Goal: Task Accomplishment & Management: Complete application form

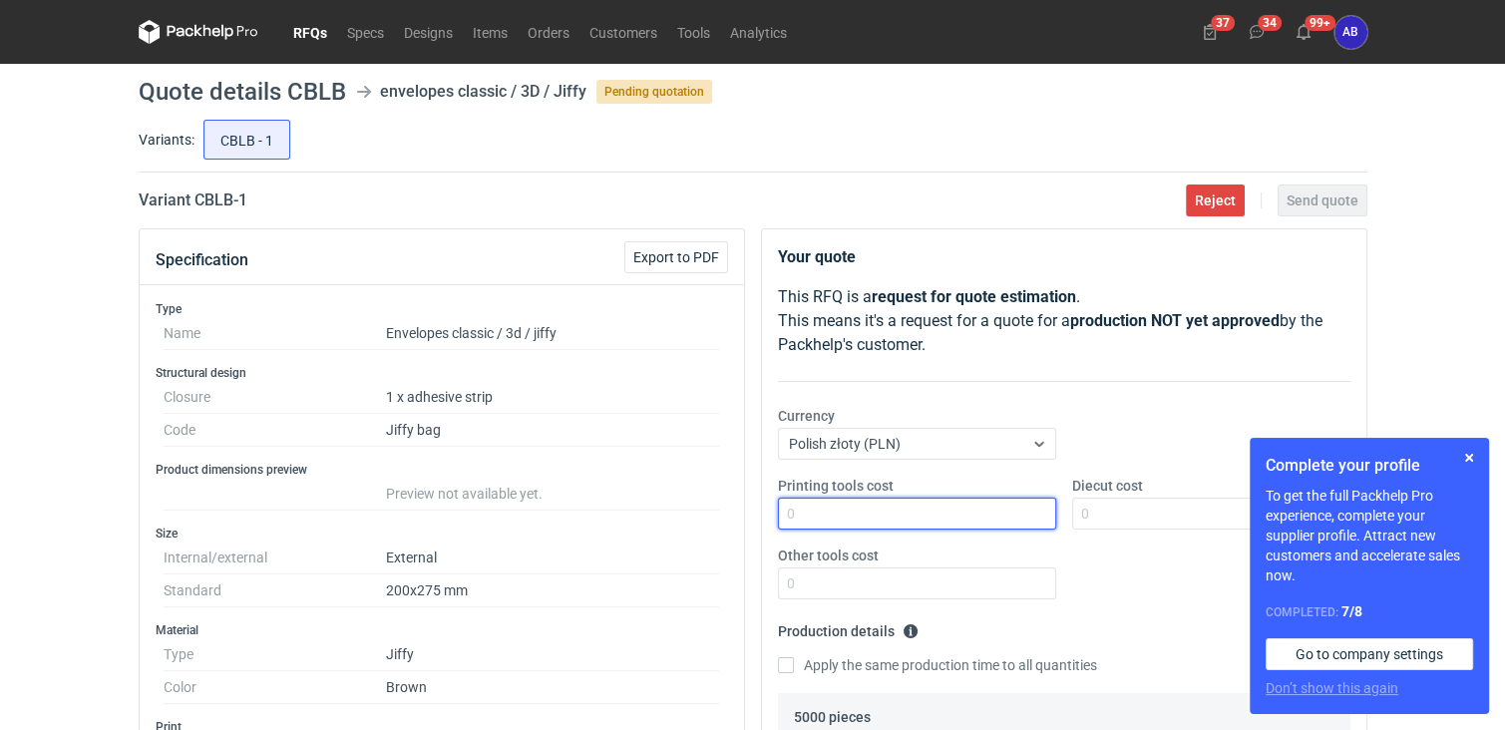
click at [837, 505] on input "Printing tools cost" at bounding box center [917, 514] width 278 height 32
type input "0"
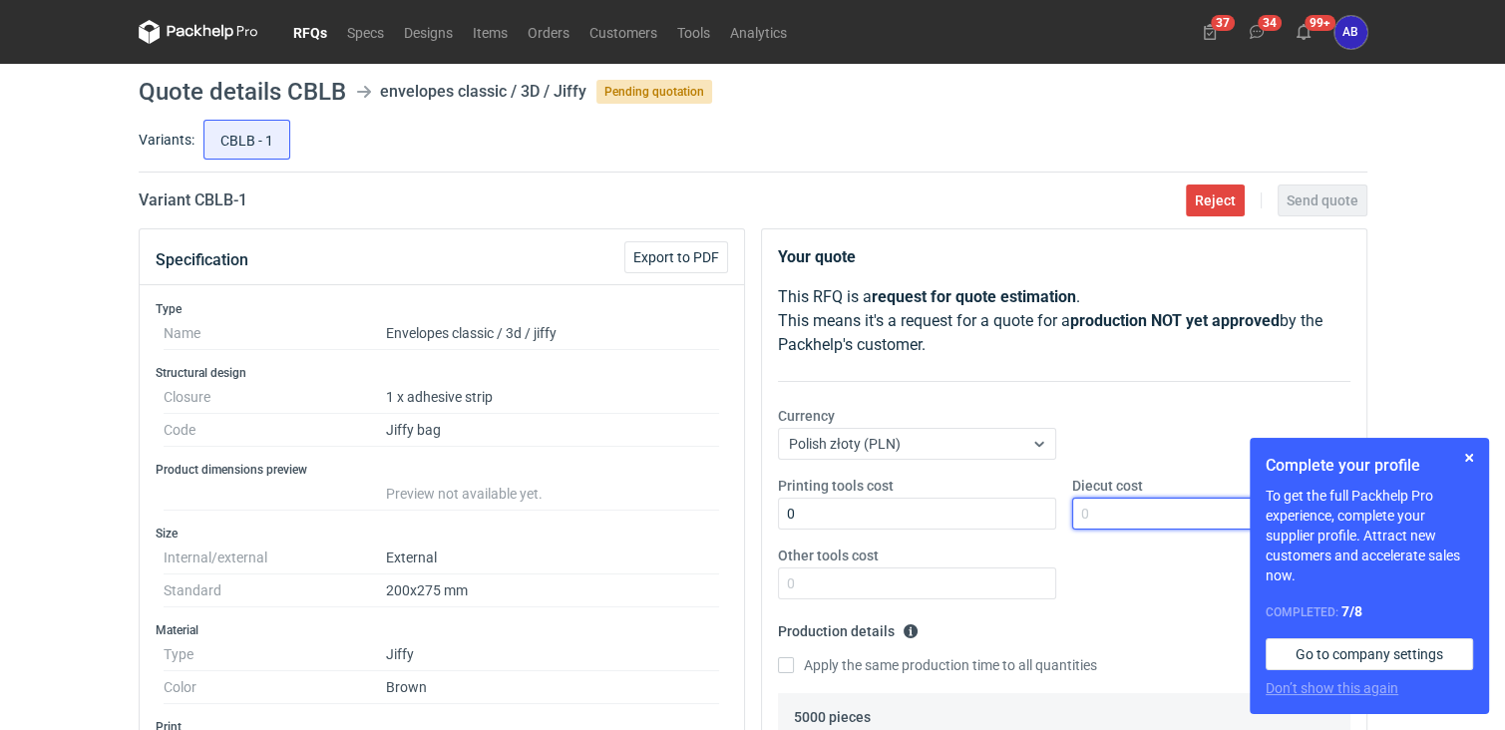
click at [1085, 515] on input "Diecut cost" at bounding box center [1211, 514] width 278 height 32
type input "0"
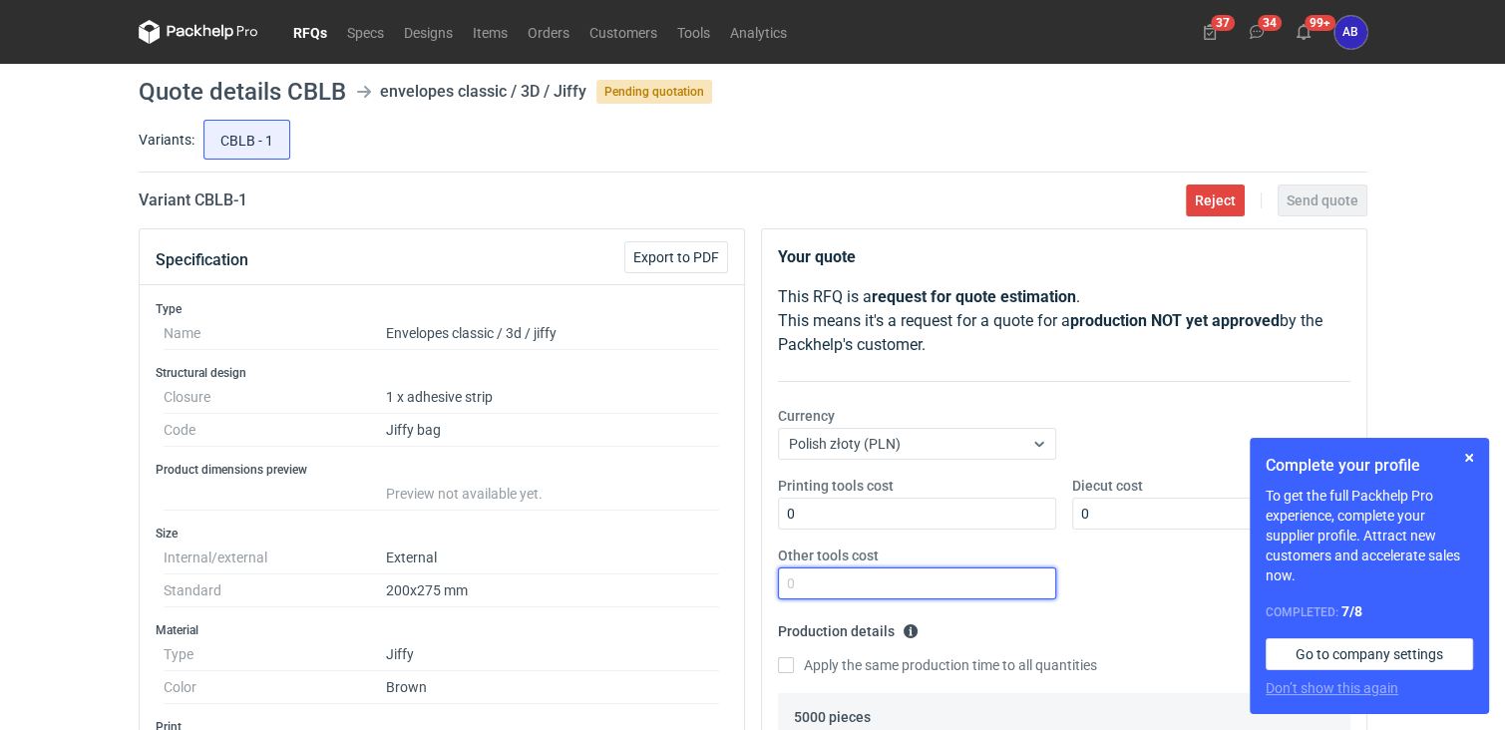
click at [973, 580] on input "Other tools cost" at bounding box center [917, 584] width 278 height 32
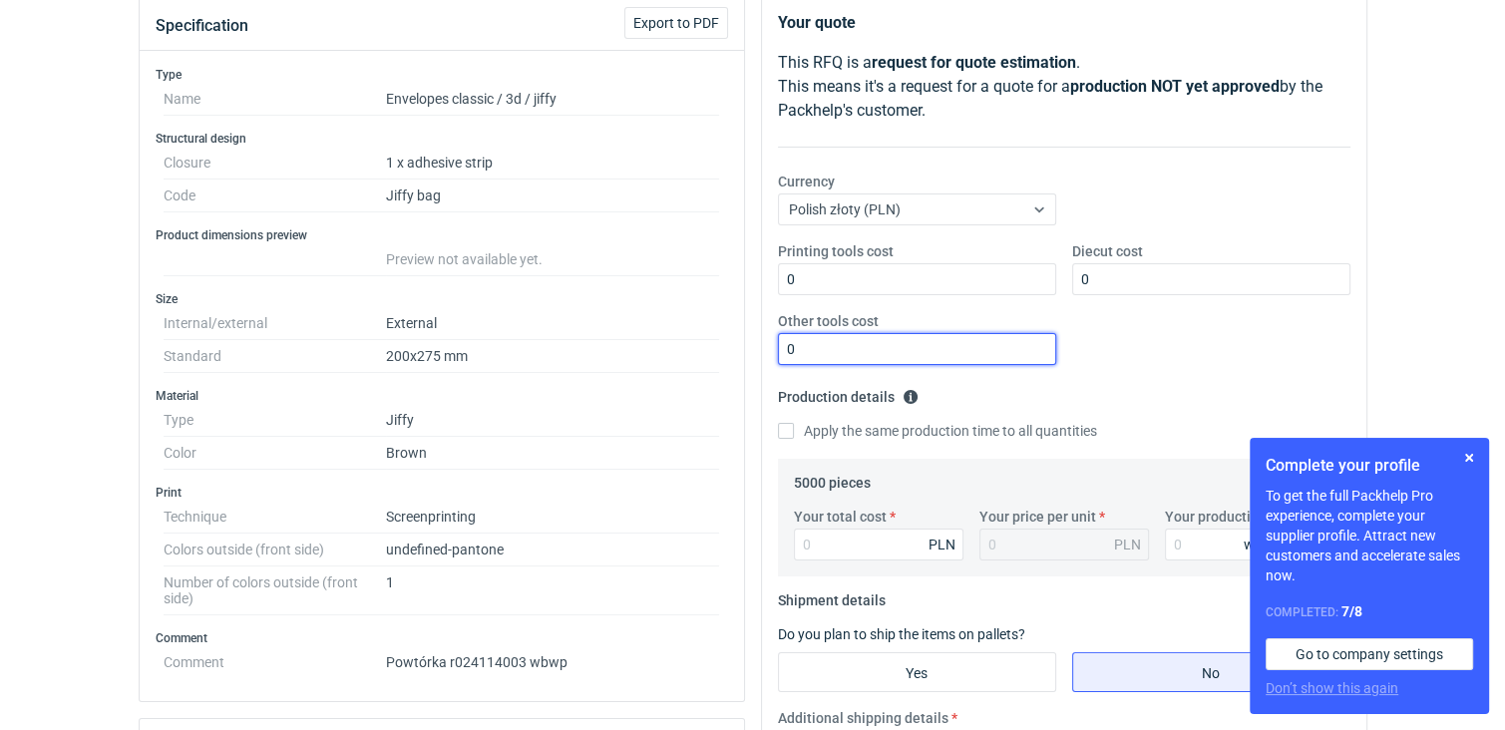
scroll to position [236, 0]
type input "0"
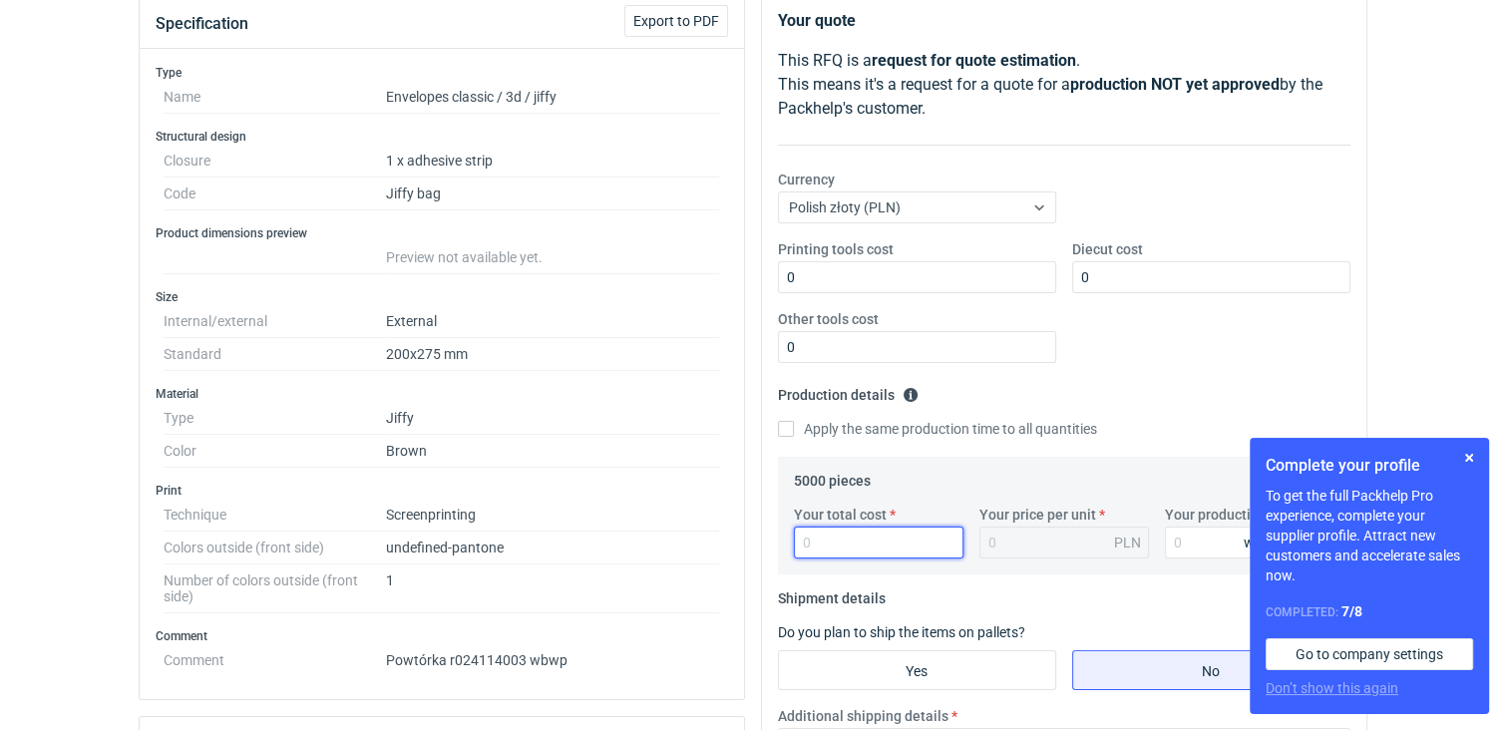
click at [834, 547] on input "Your total cost" at bounding box center [879, 543] width 170 height 32
type input "3000"
type input "0.6"
type input "3000"
click at [1189, 534] on input "Your production time" at bounding box center [1250, 543] width 170 height 32
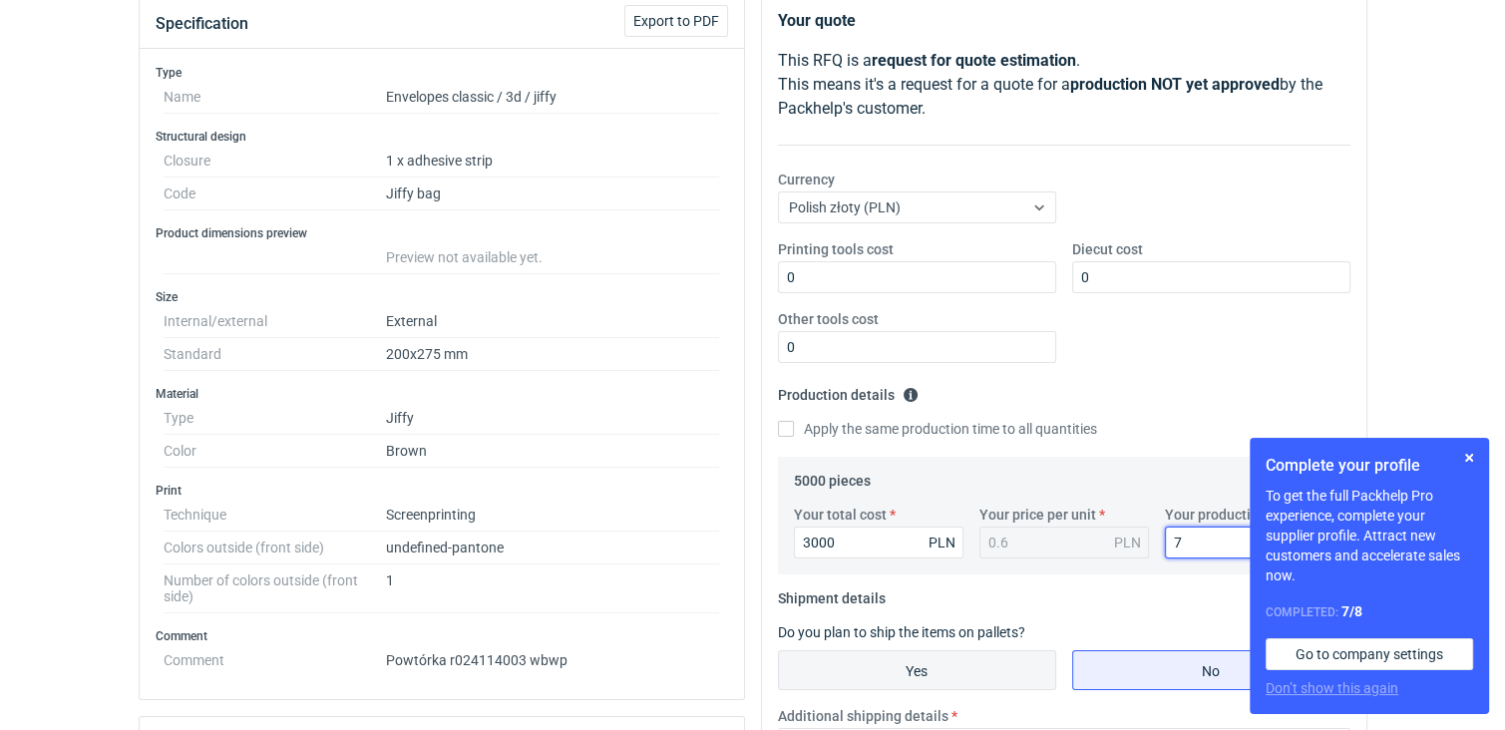
type input "7"
click at [965, 661] on input "Yes" at bounding box center [917, 670] width 276 height 38
radio input "true"
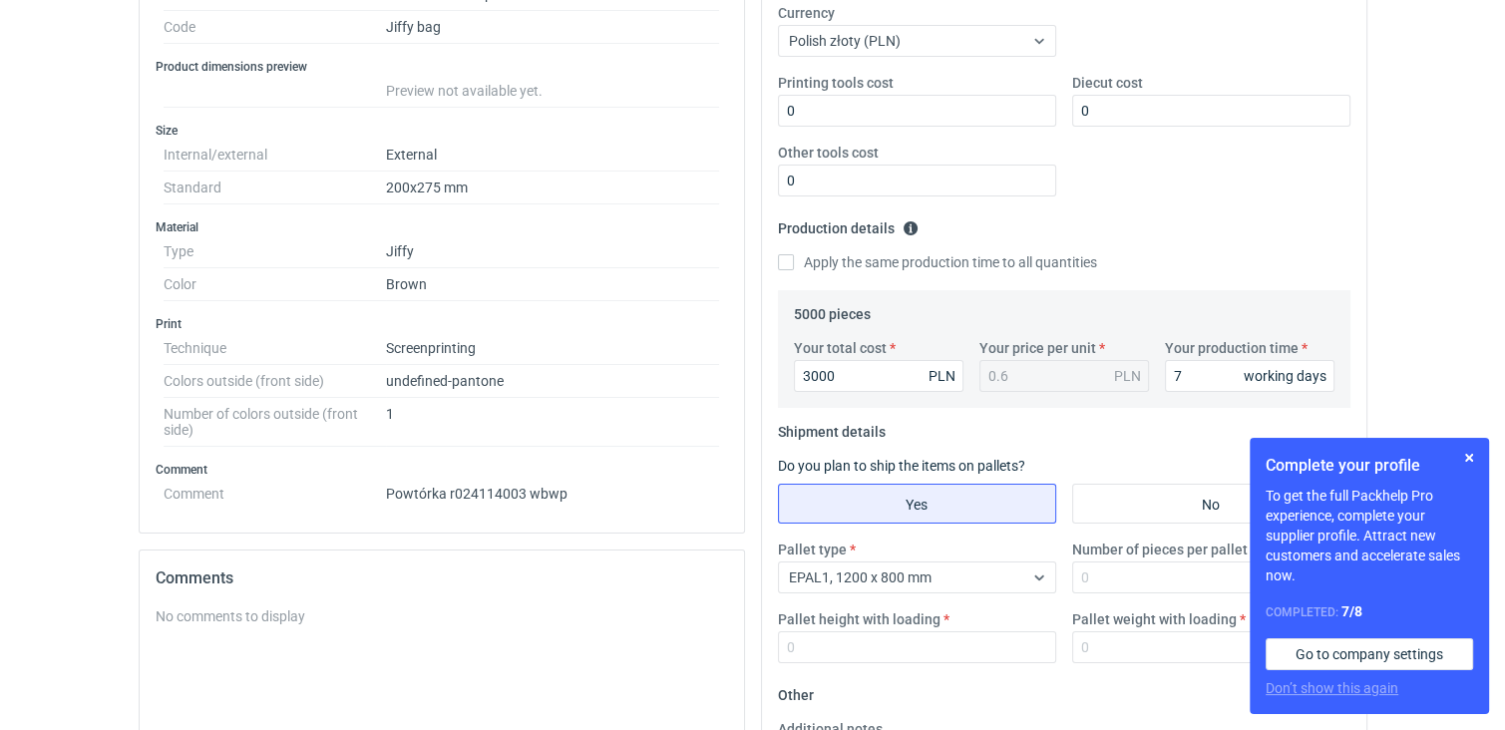
scroll to position [405, 0]
click at [1138, 579] on input "Number of pieces per pallet" at bounding box center [1211, 576] width 278 height 32
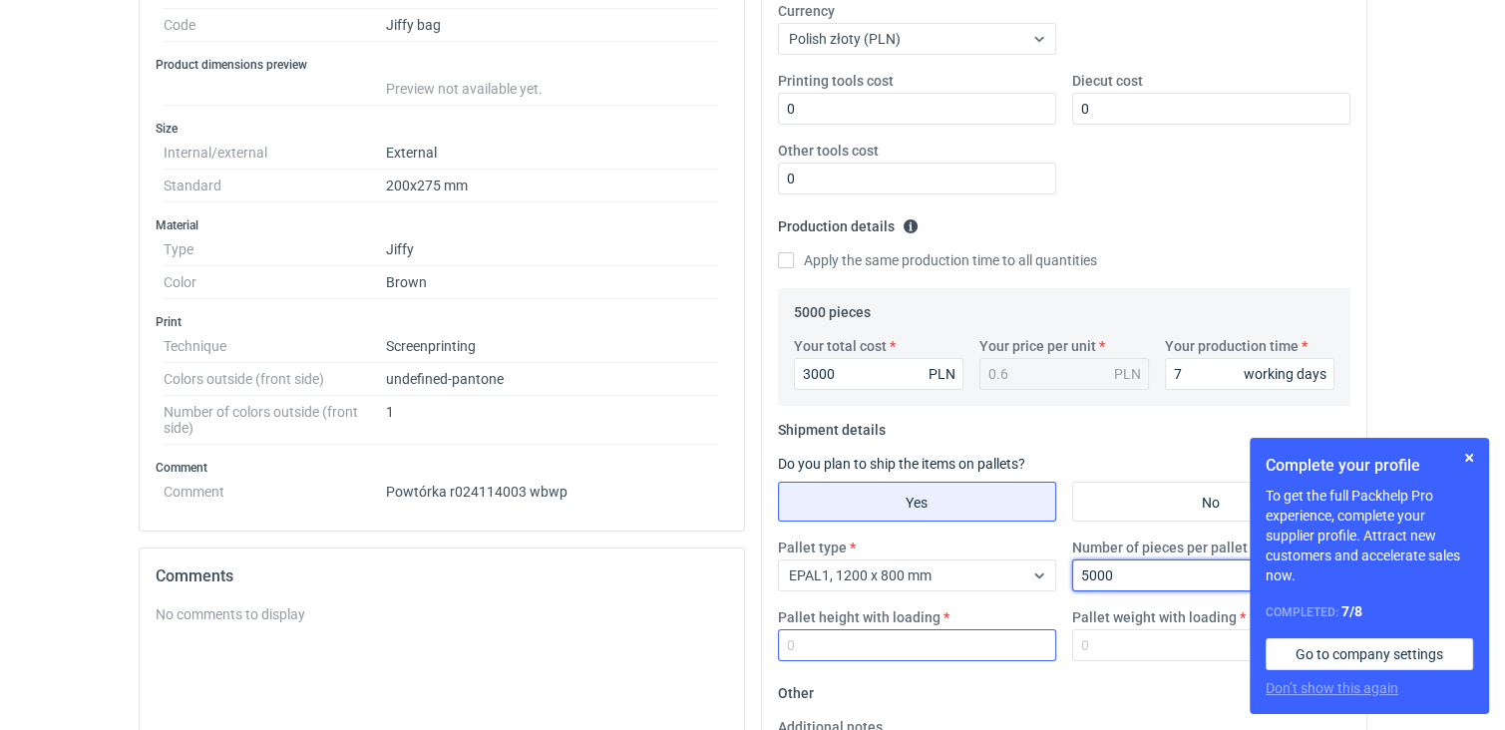
type input "5000"
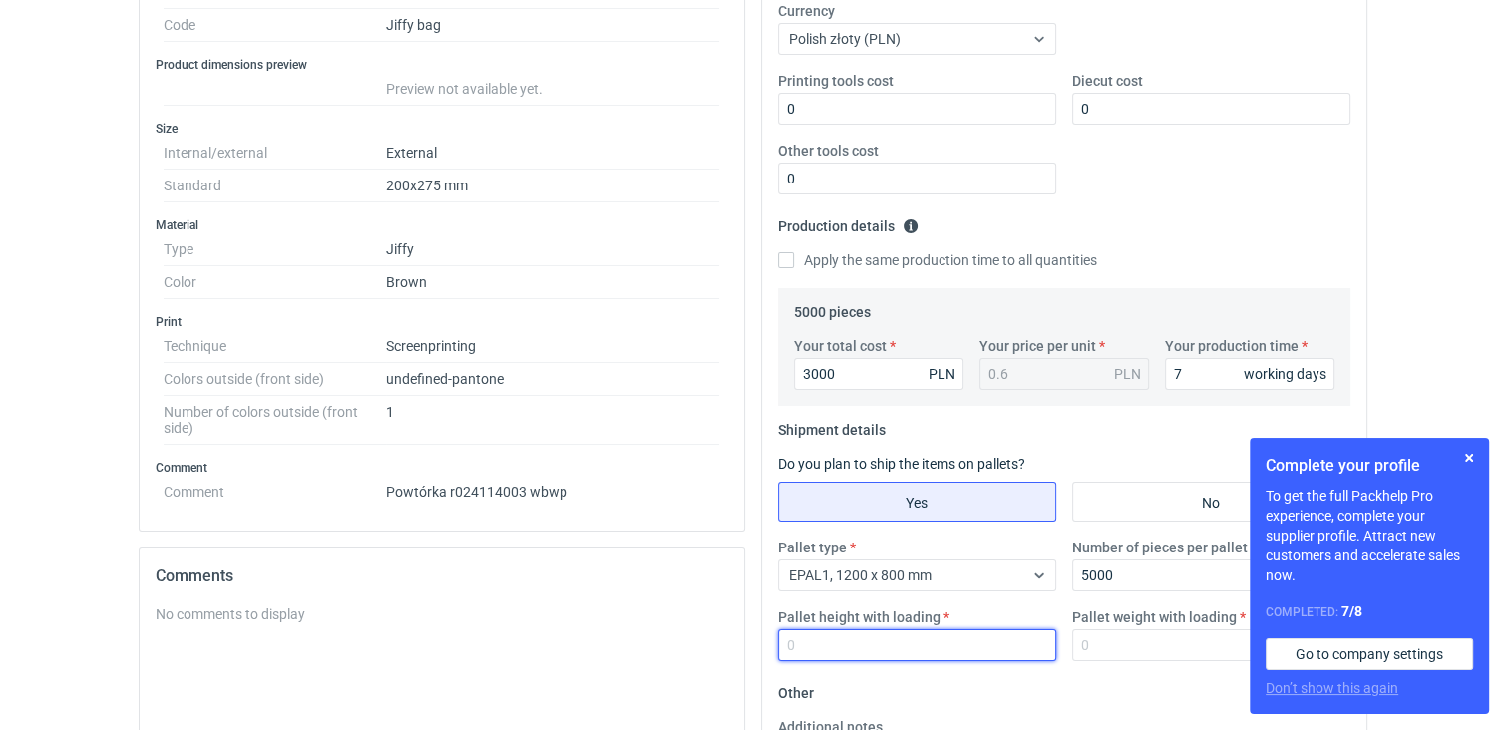
click at [835, 646] on input "Pallet height with loading" at bounding box center [917, 645] width 278 height 32
type input "200"
click at [1107, 641] on input "Pallet weight with loading" at bounding box center [1211, 645] width 278 height 32
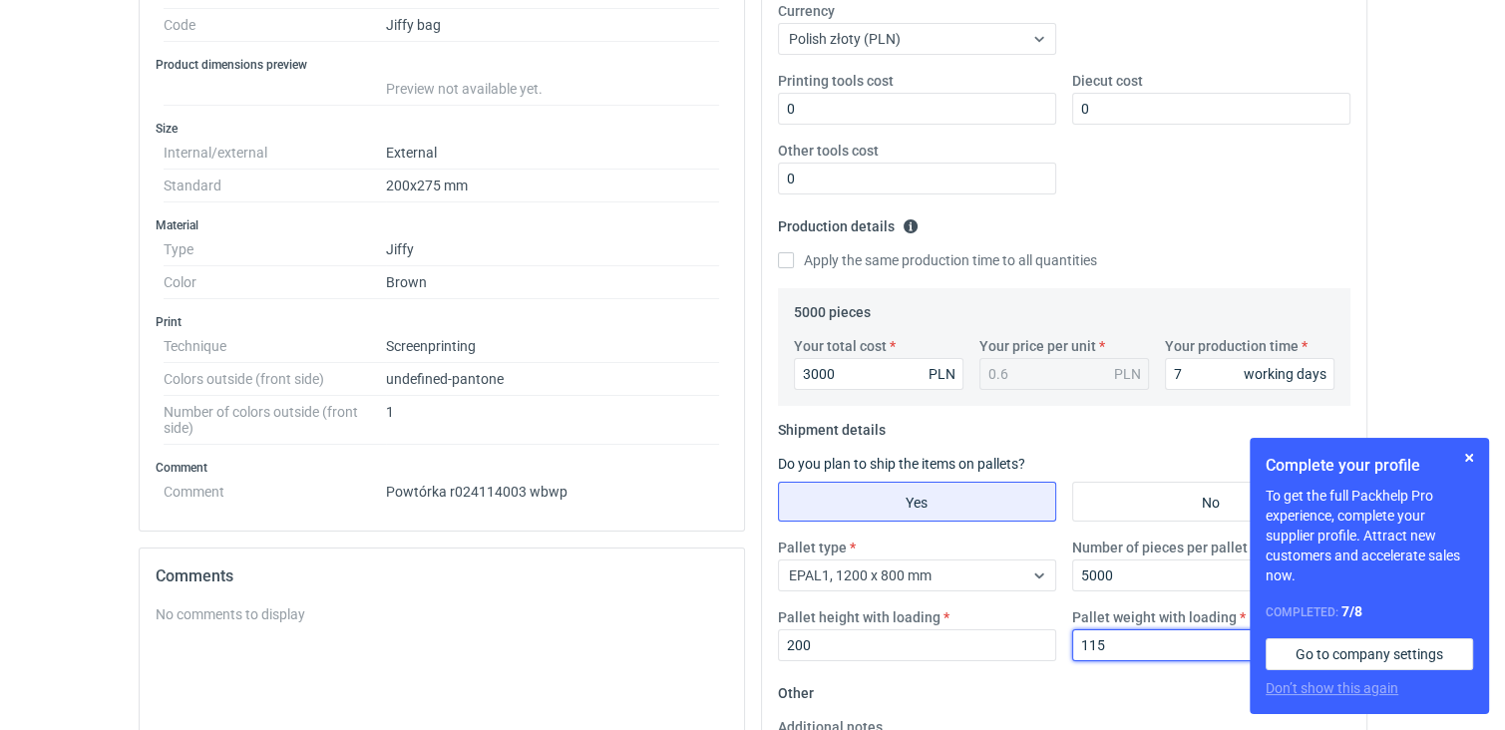
type input "115"
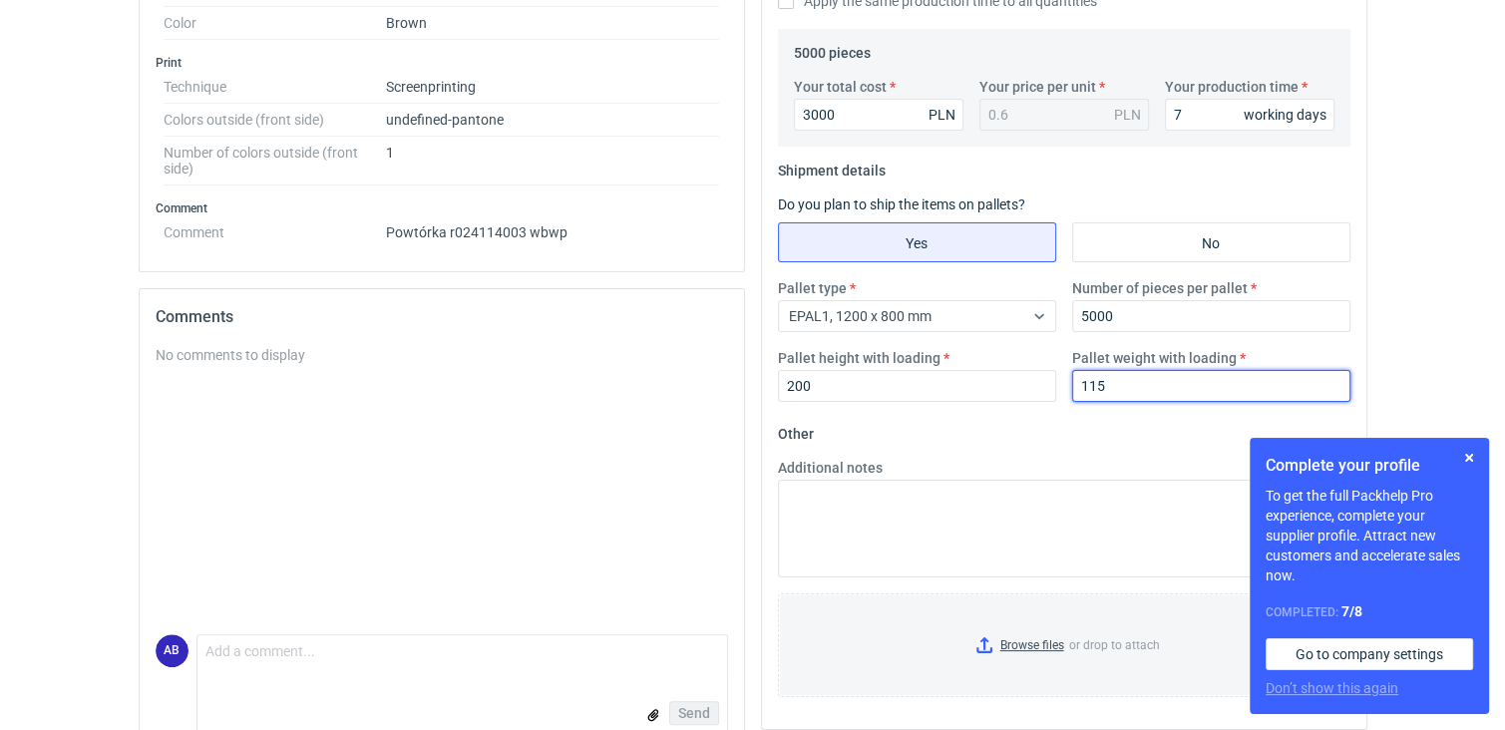
scroll to position [0, 0]
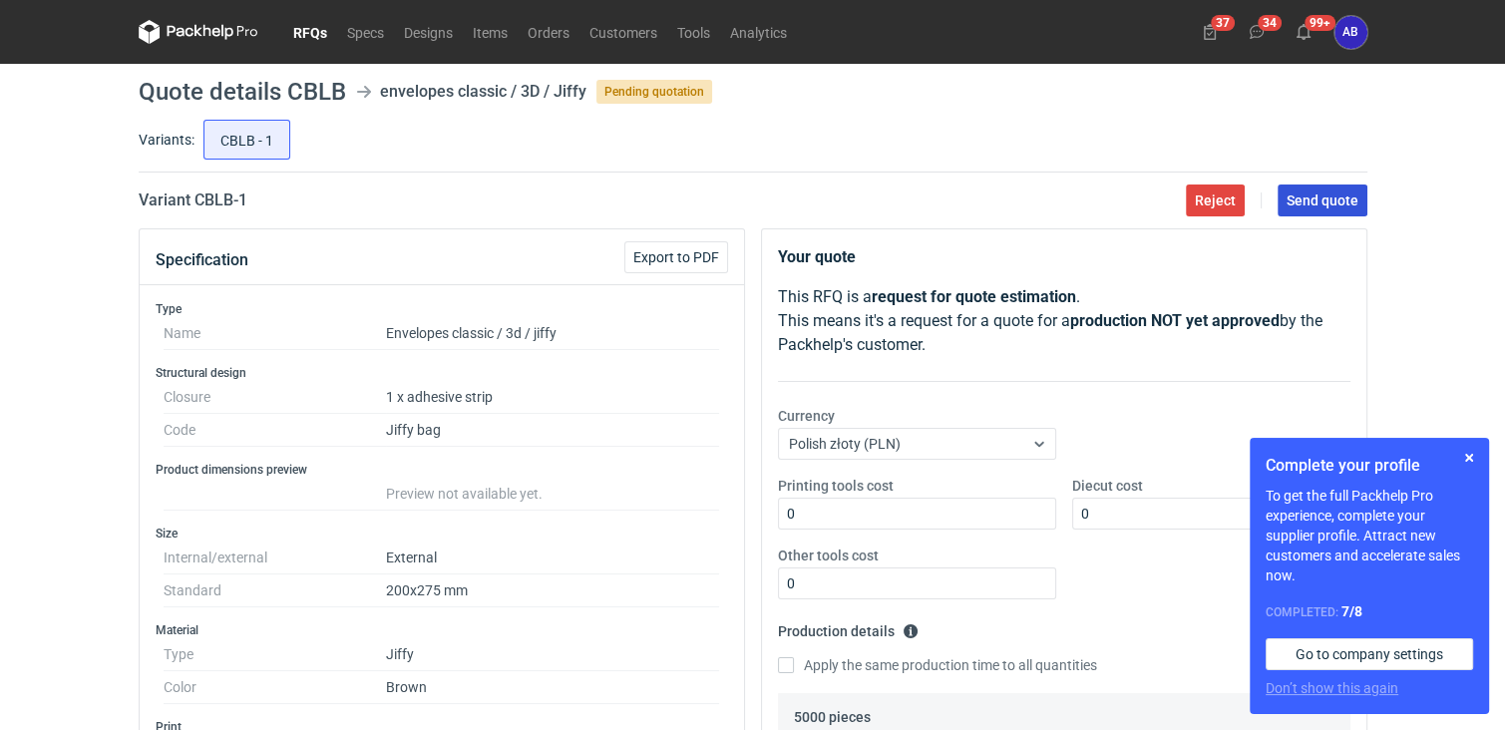
click at [1350, 200] on span "Send quote" at bounding box center [1323, 201] width 72 height 14
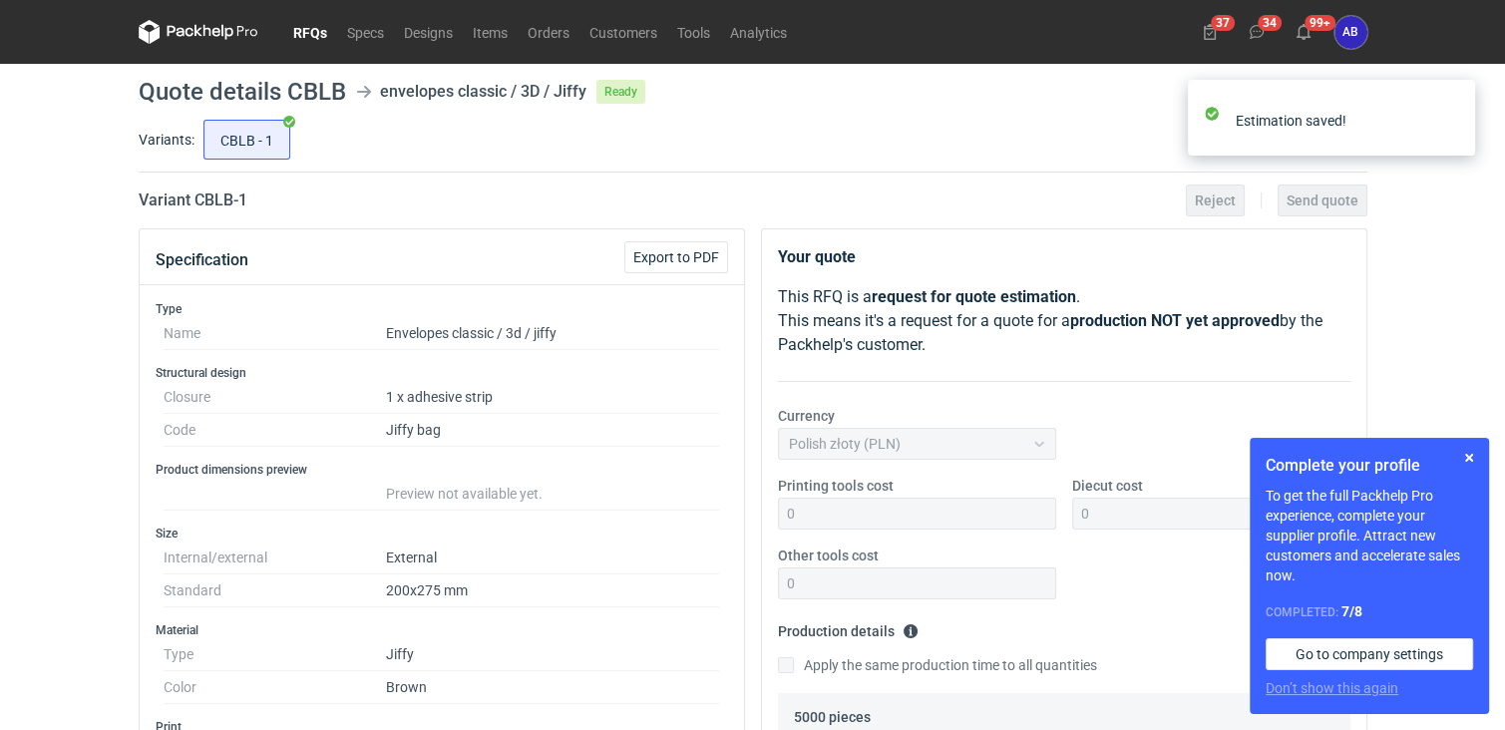
click at [313, 28] on link "RFQs" at bounding box center [310, 32] width 54 height 24
